Goal: Information Seeking & Learning: Learn about a topic

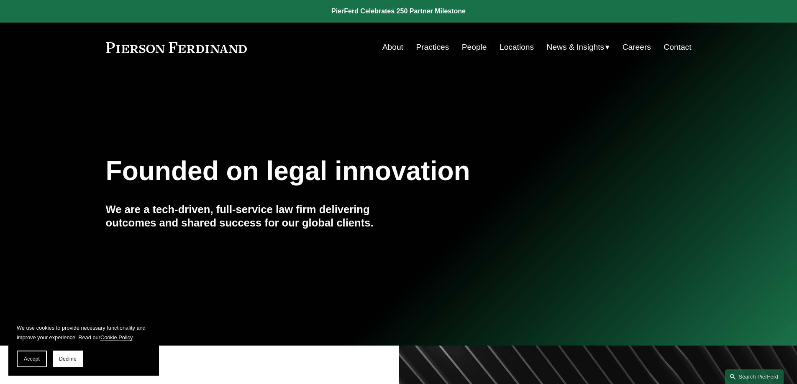
click at [471, 44] on link "People" at bounding box center [474, 47] width 25 height 16
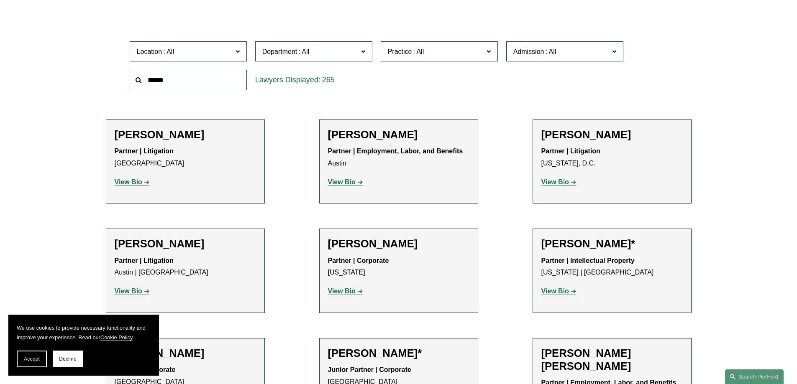
scroll to position [167, 0]
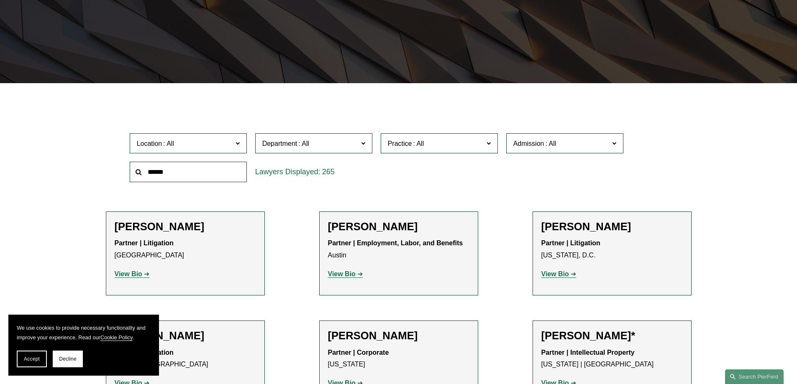
click at [214, 144] on span "Location" at bounding box center [185, 143] width 96 height 11
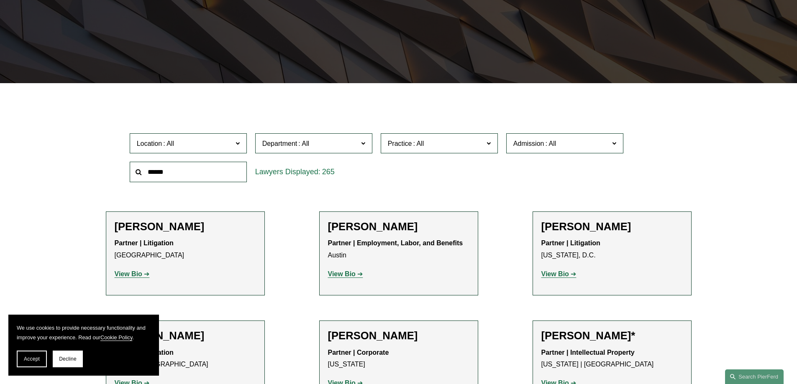
click at [239, 143] on span at bounding box center [237, 143] width 4 height 11
click at [211, 168] on input "text" at bounding box center [188, 172] width 117 height 20
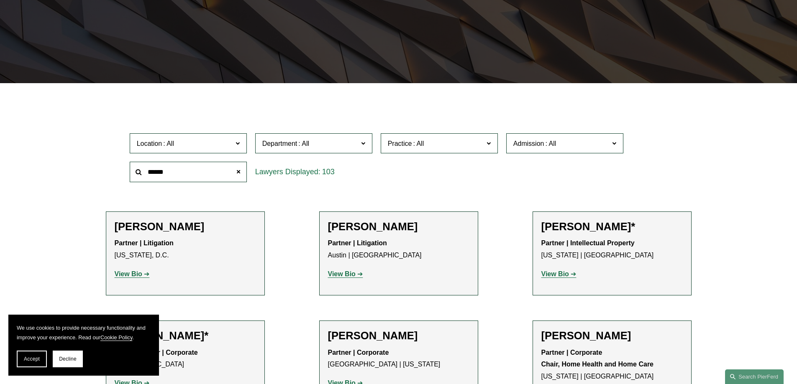
type input "******"
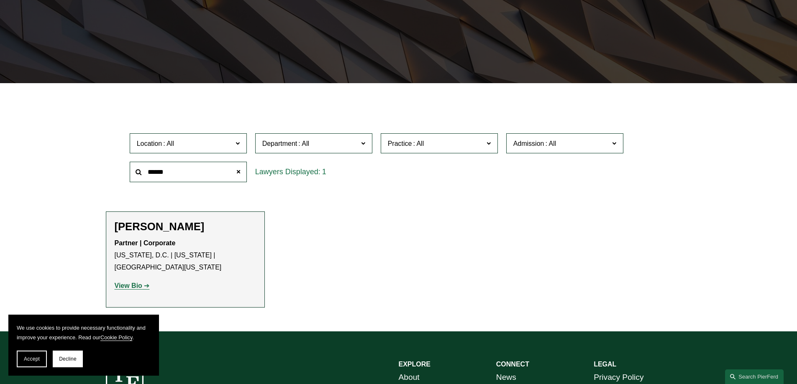
click at [141, 284] on strong "View Bio" at bounding box center [129, 285] width 28 height 7
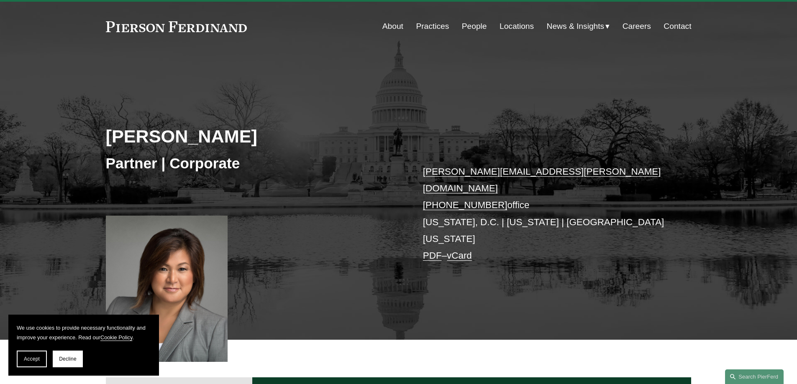
scroll to position [84, 0]
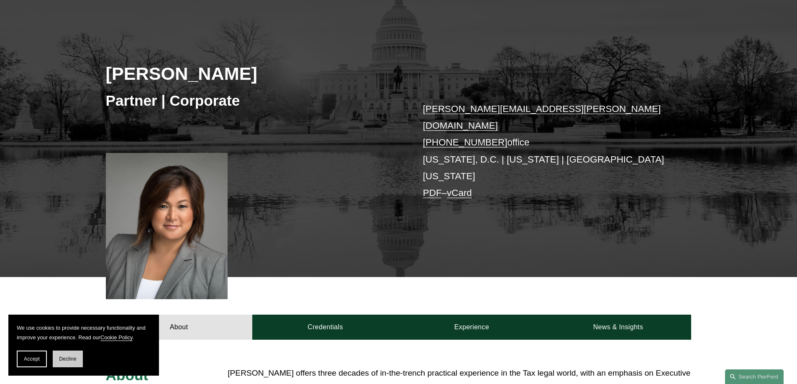
click at [67, 356] on span "Decline" at bounding box center [68, 359] width 18 height 6
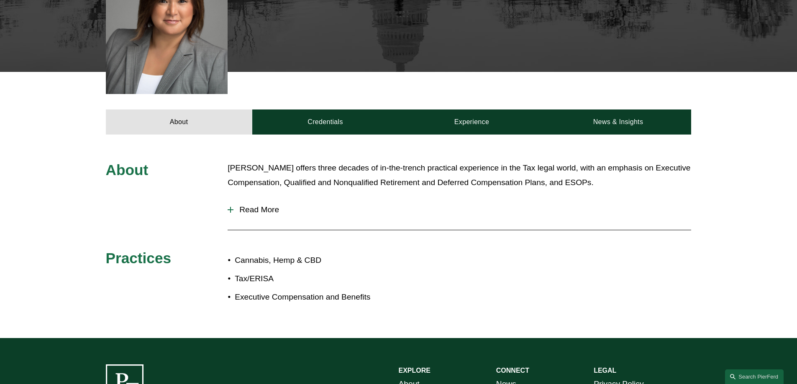
scroll to position [293, 0]
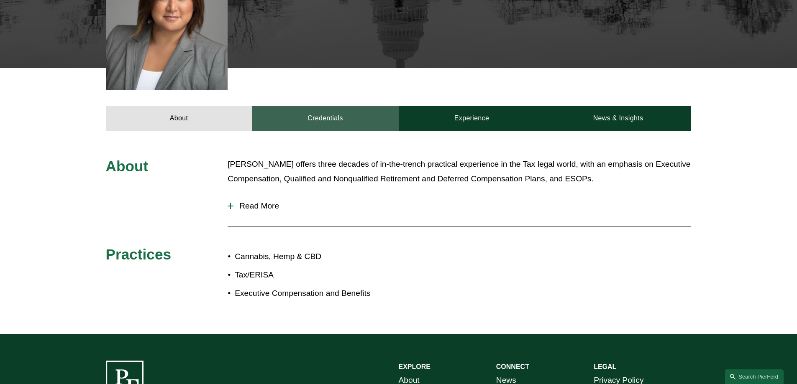
click at [335, 106] on link "Credentials" at bounding box center [325, 118] width 146 height 25
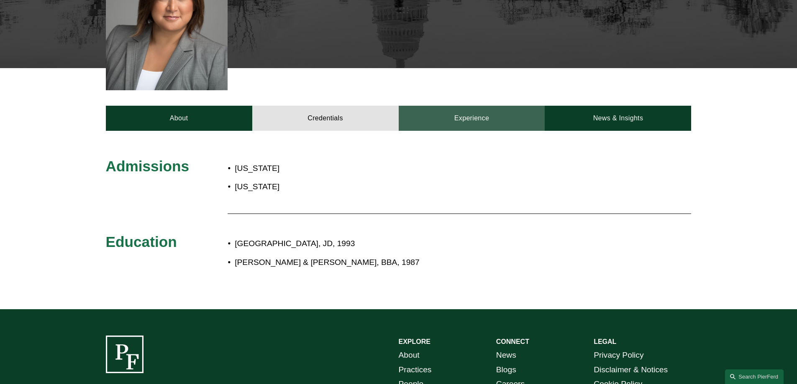
click at [459, 106] on link "Experience" at bounding box center [472, 118] width 146 height 25
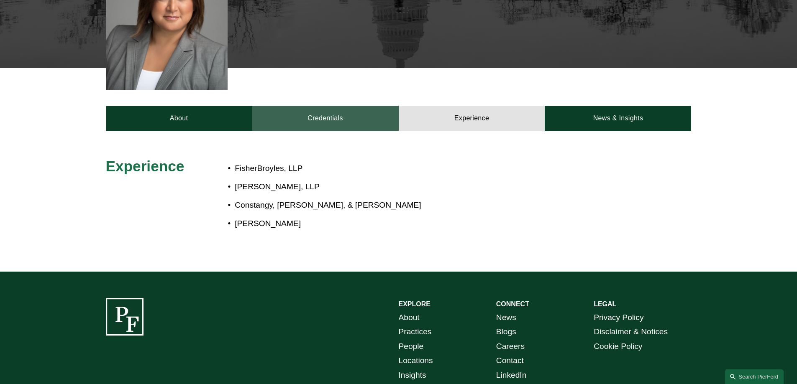
click at [346, 106] on link "Credentials" at bounding box center [325, 118] width 146 height 25
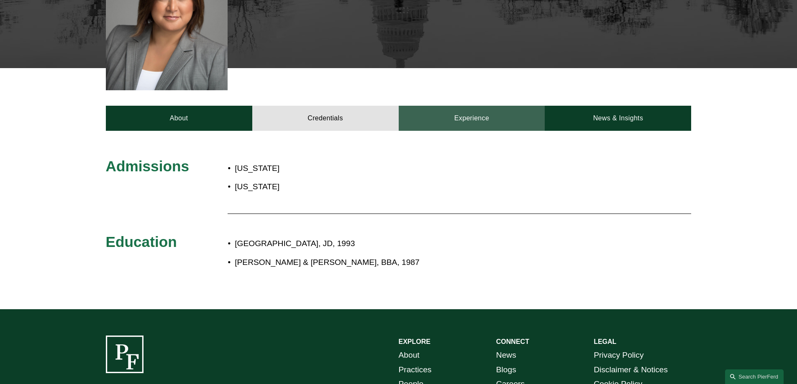
click at [472, 106] on link "Experience" at bounding box center [472, 118] width 146 height 25
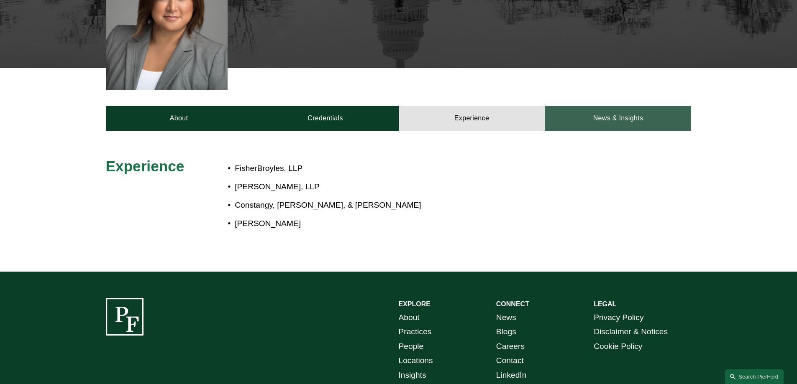
click at [603, 106] on link "News & Insights" at bounding box center [618, 118] width 146 height 25
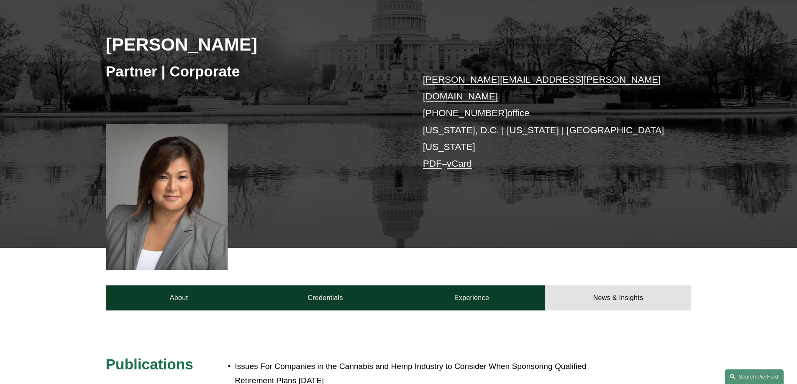
scroll to position [0, 0]
